Goal: Information Seeking & Learning: Learn about a topic

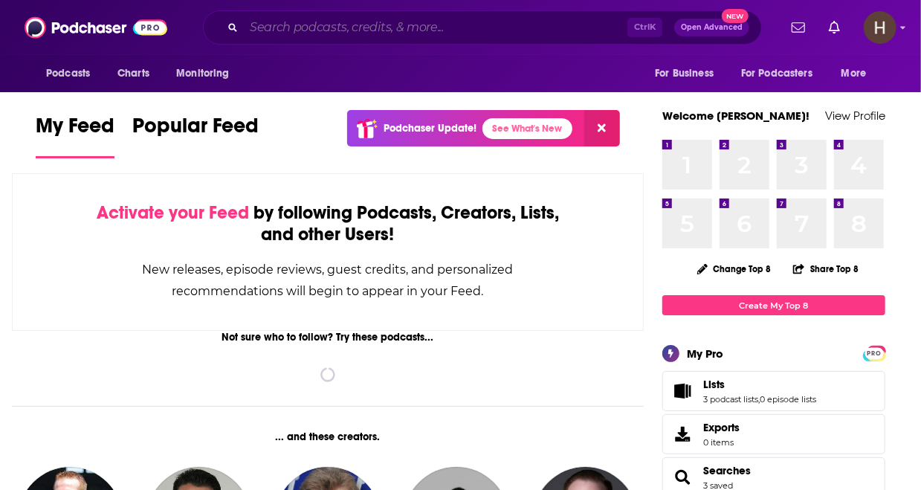
click at [288, 31] on input "Search podcasts, credits, & more..." at bounding box center [436, 28] width 384 height 24
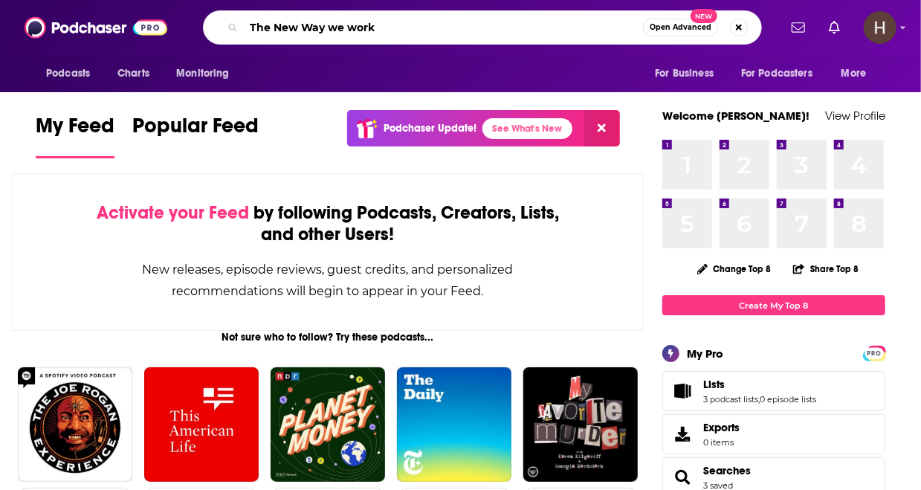
type input "The New Way we work"
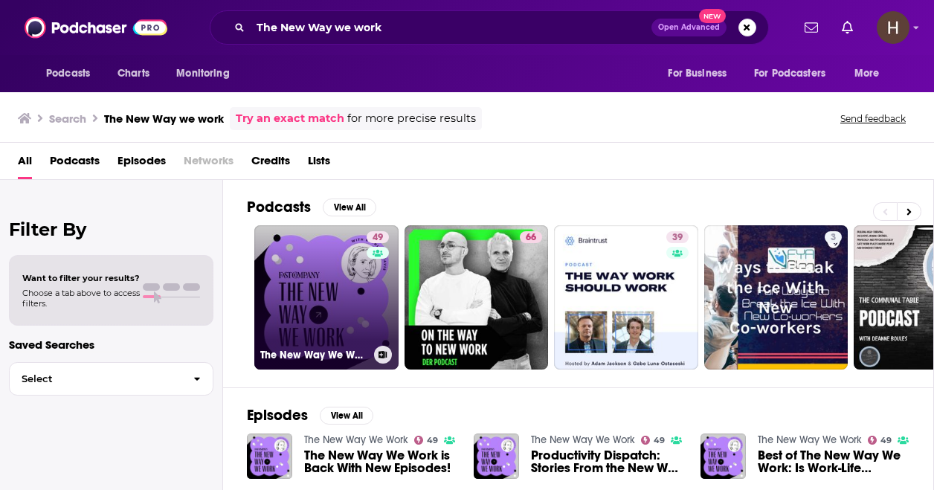
click at [325, 280] on link "49 The New Way We Work" at bounding box center [326, 297] width 144 height 144
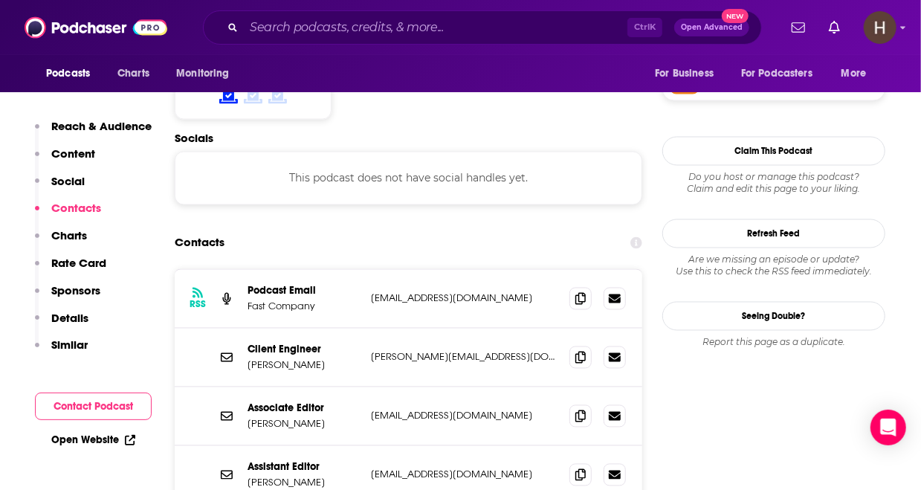
scroll to position [1286, 0]
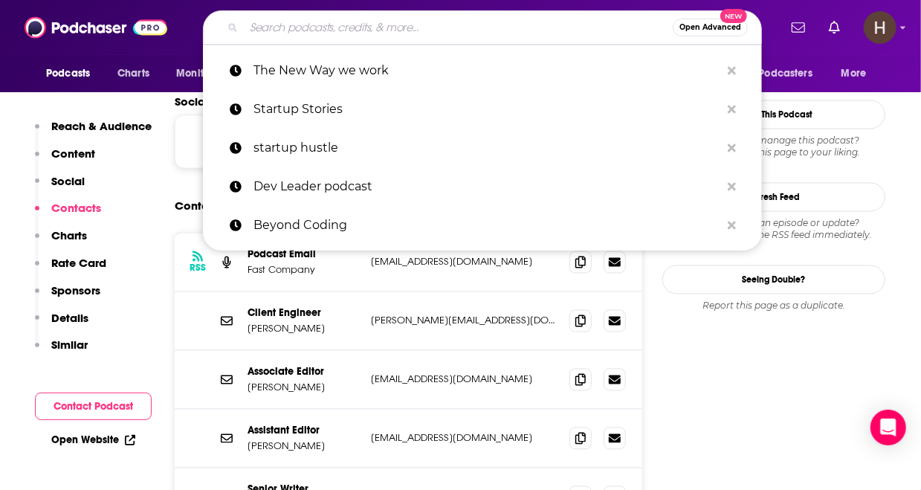
click at [355, 28] on input "Search podcasts, credits, & more..." at bounding box center [458, 28] width 429 height 24
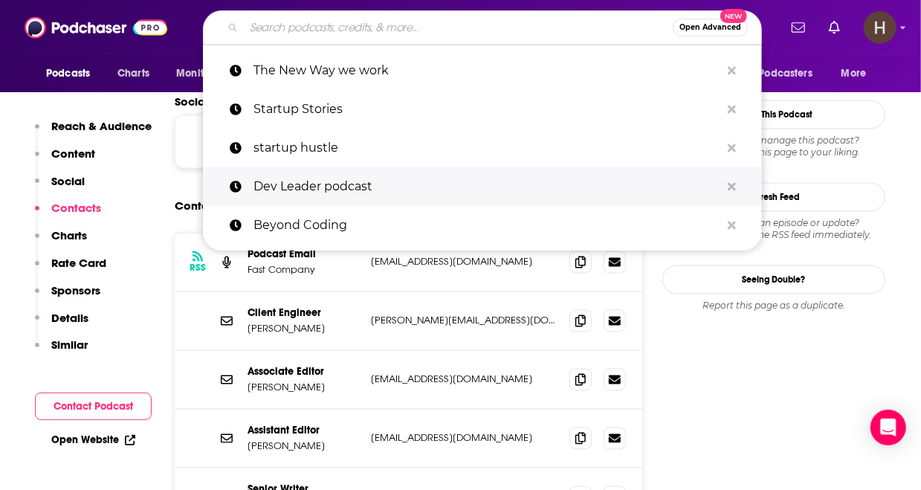
click at [329, 180] on p "Dev Leader podcast" at bounding box center [487, 186] width 467 height 39
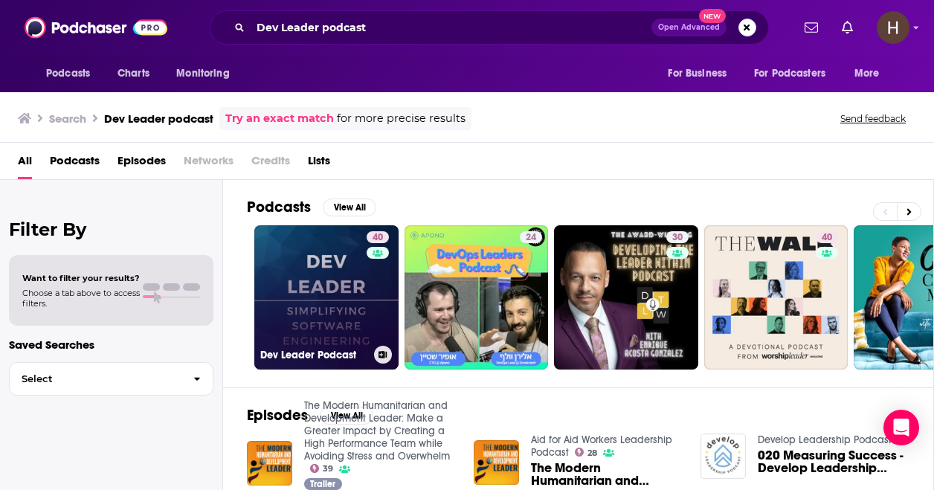
click at [312, 302] on link "40 Dev Leader Podcast" at bounding box center [326, 297] width 144 height 144
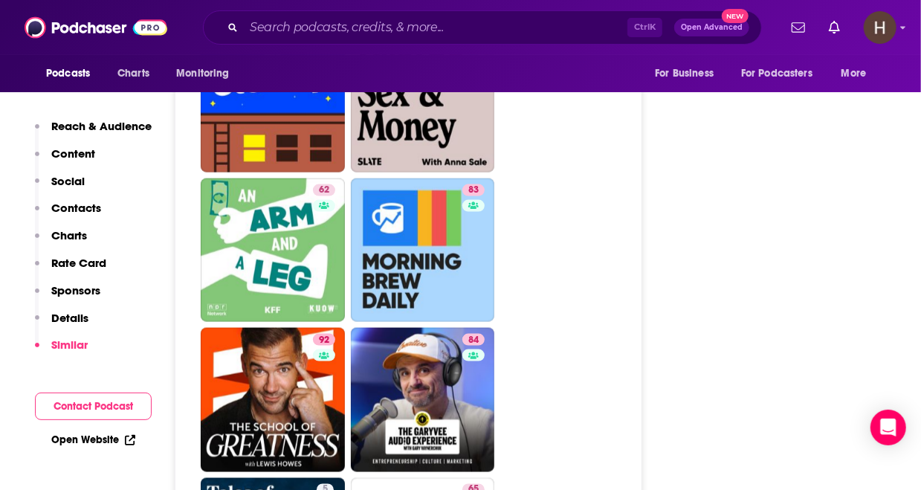
scroll to position [3689, 0]
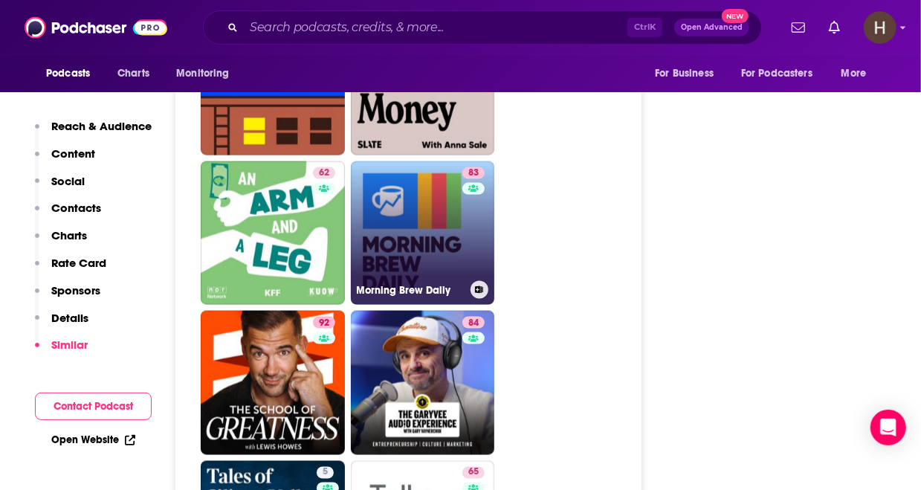
click at [427, 251] on link "83 Morning Brew Daily" at bounding box center [423, 233] width 144 height 144
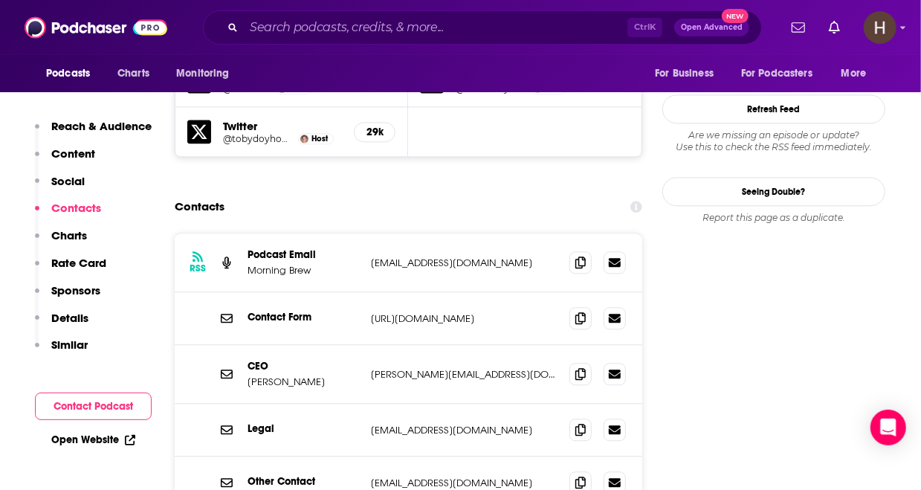
scroll to position [1603, 0]
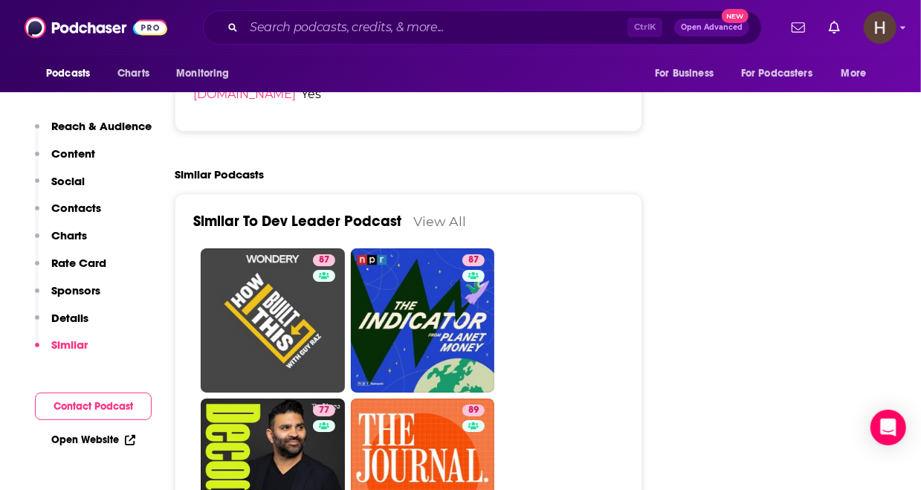
scroll to position [2475, 0]
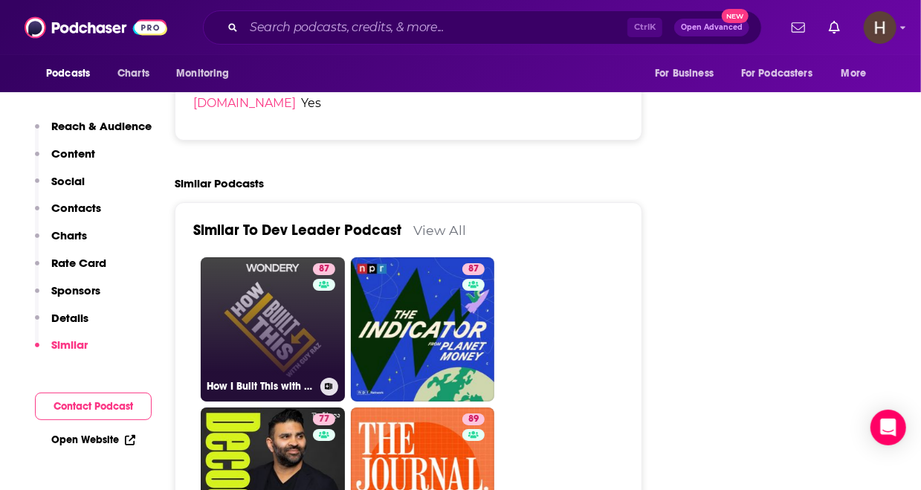
click at [254, 323] on link "87 How I Built This with [PERSON_NAME]" at bounding box center [273, 329] width 144 height 144
type input "[URL][DOMAIN_NAME]"
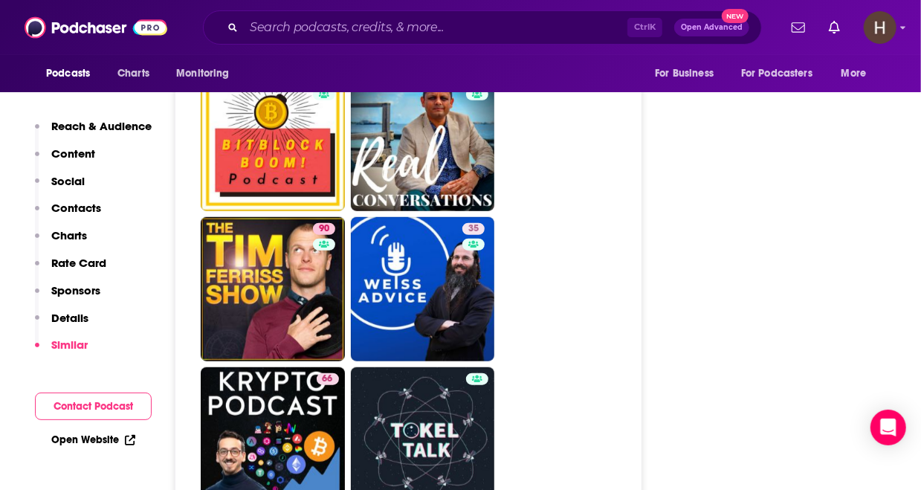
scroll to position [5960, 0]
